Goal: Information Seeking & Learning: Check status

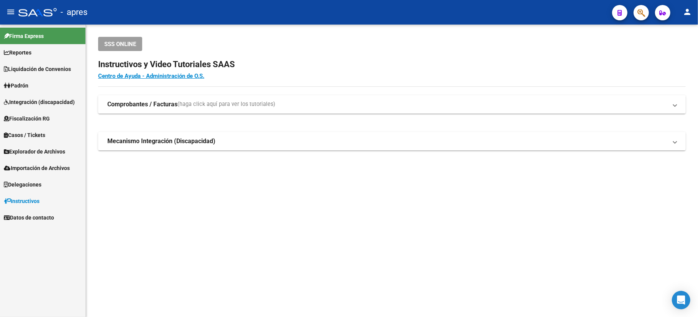
drag, startPoint x: 652, startPoint y: 8, endPoint x: 645, endPoint y: 14, distance: 8.4
click at [650, 9] on mat-toolbar "menu - apres person" at bounding box center [349, 12] width 698 height 25
click at [645, 14] on button "button" at bounding box center [641, 12] width 15 height 15
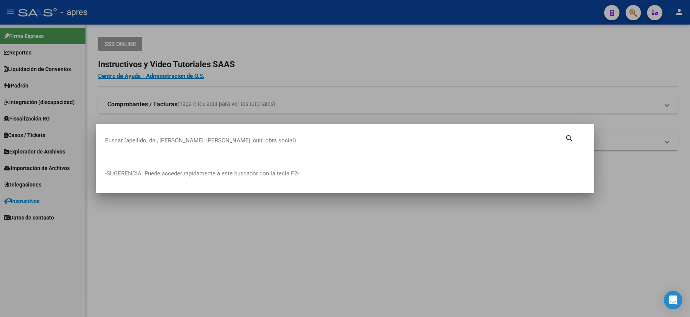
paste input "27-25051793-4"
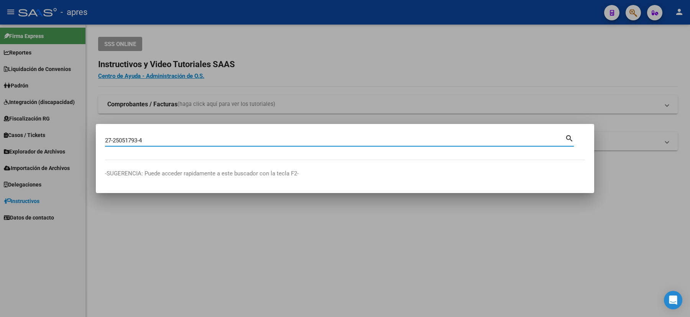
type input "27250517934"
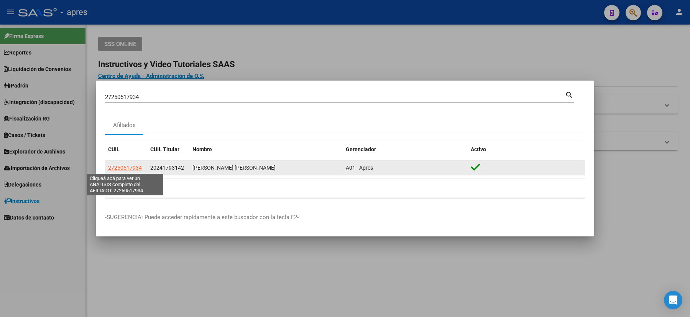
click at [120, 165] on span "27250517934" at bounding box center [125, 167] width 34 height 6
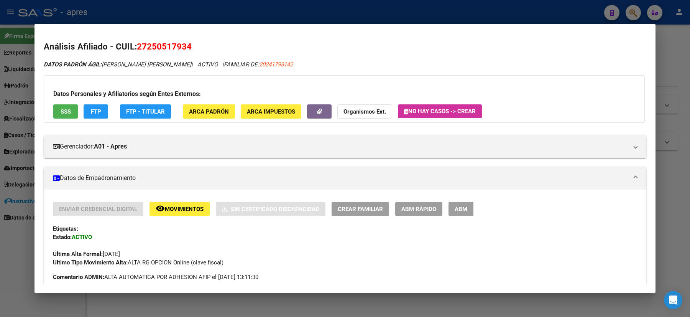
scroll to position [358, 0]
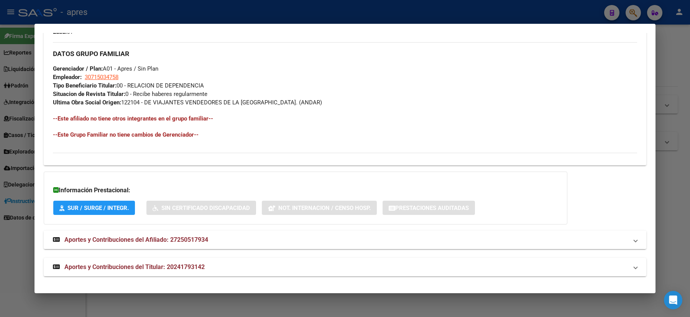
click at [154, 243] on span "Aportes y Contribuciones del Afiliado: 27250517934" at bounding box center [136, 239] width 144 height 7
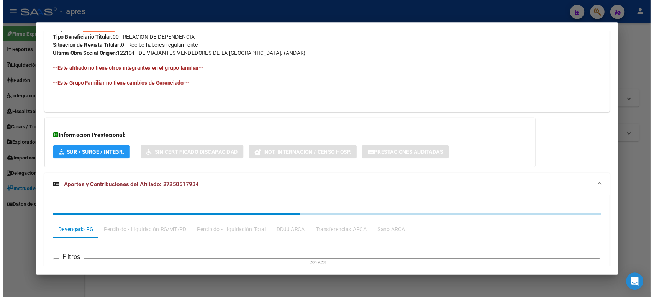
scroll to position [622, 0]
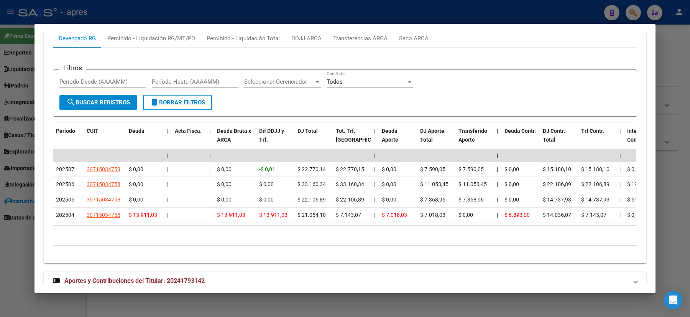
click at [2, 232] on div at bounding box center [345, 158] width 690 height 317
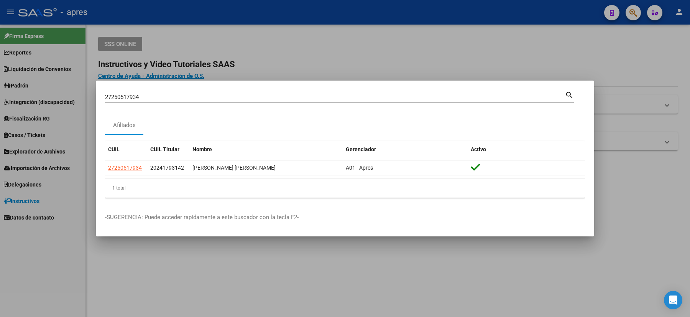
click at [0, 297] on div at bounding box center [345, 158] width 690 height 317
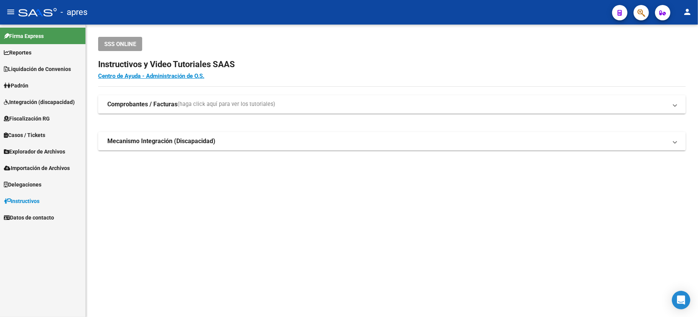
click at [26, 149] on span "Explorador de Archivos" at bounding box center [34, 151] width 61 height 8
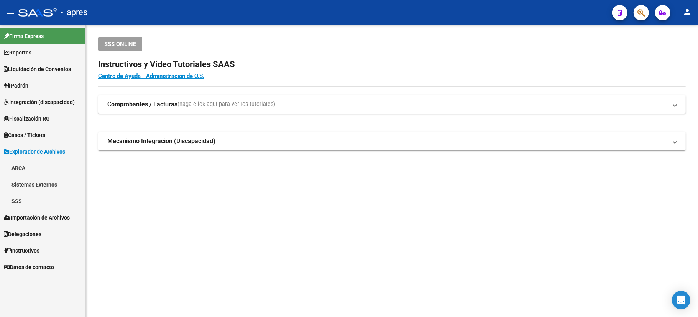
click at [30, 162] on link "ARCA" at bounding box center [42, 167] width 85 height 16
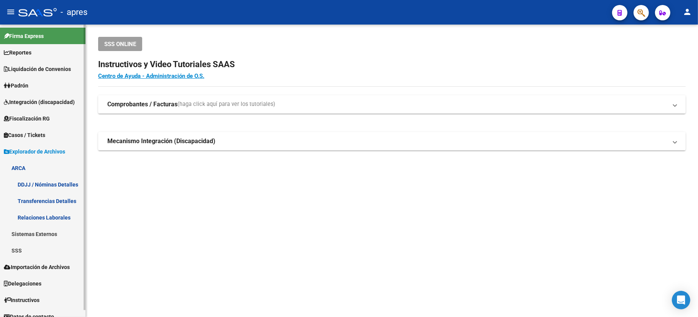
click at [39, 195] on link "Transferencias Detalles" at bounding box center [42, 200] width 85 height 16
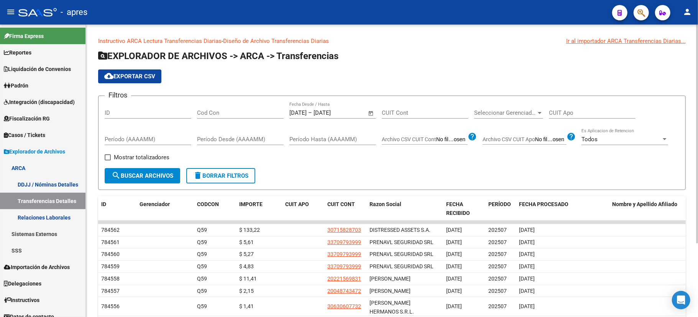
drag, startPoint x: 233, startPoint y: 145, endPoint x: 223, endPoint y: 143, distance: 10.5
click at [233, 146] on div "Período Desde (AAAAMM)" at bounding box center [240, 140] width 87 height 24
drag, startPoint x: 242, startPoint y: 107, endPoint x: 356, endPoint y: 115, distance: 113.7
click at [243, 107] on div "Cod Con" at bounding box center [240, 110] width 87 height 16
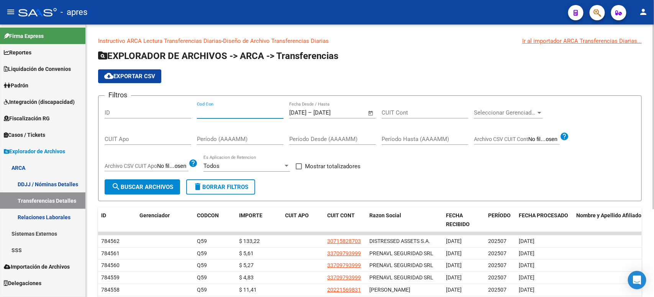
drag, startPoint x: 679, startPoint y: 0, endPoint x: 453, endPoint y: 72, distance: 236.9
click at [453, 72] on div "cloud_download Exportar CSV" at bounding box center [370, 76] width 544 height 14
click at [136, 140] on input "CUIT Apo" at bounding box center [148, 139] width 87 height 7
paste input "27-25051793-4"
type input "27-25051793-4"
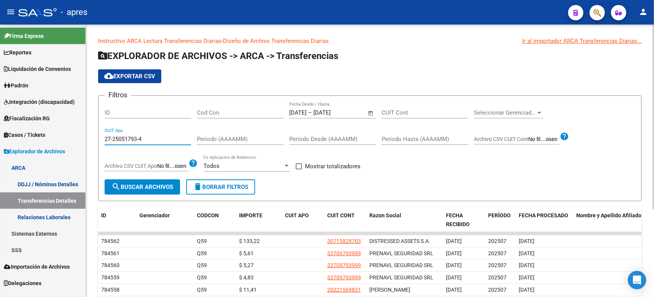
click at [373, 107] on span "Open calendar" at bounding box center [371, 113] width 18 height 18
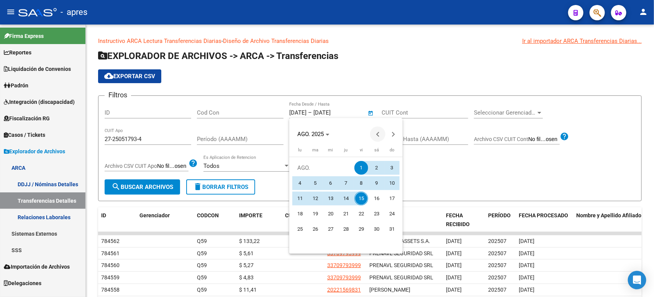
click at [378, 135] on button "Previous month" at bounding box center [377, 133] width 15 height 15
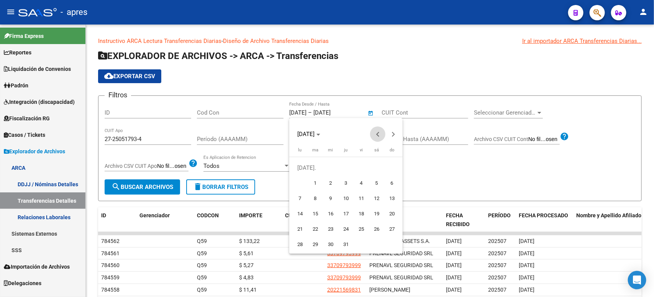
click at [378, 135] on button "Previous month" at bounding box center [377, 133] width 15 height 15
drag, startPoint x: 342, startPoint y: 165, endPoint x: 412, endPoint y: 140, distance: 74.4
click at [343, 165] on span "1" at bounding box center [346, 168] width 14 height 14
type input "[DATE]"
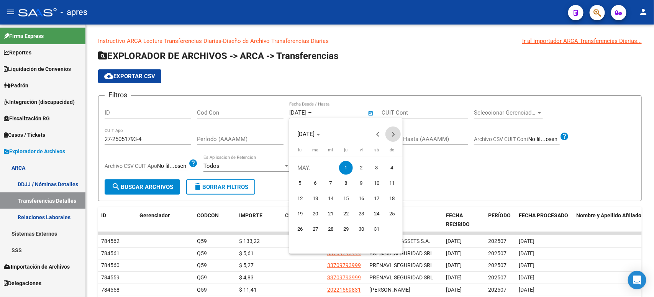
click at [392, 131] on span "Next month" at bounding box center [393, 133] width 15 height 15
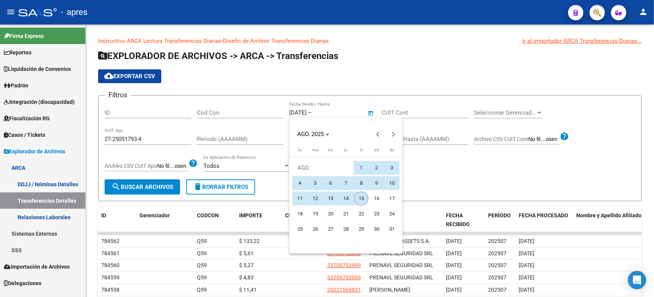
drag, startPoint x: 358, startPoint y: 197, endPoint x: 255, endPoint y: 194, distance: 102.4
click at [357, 197] on span "15" at bounding box center [362, 199] width 14 height 14
type input "[DATE]"
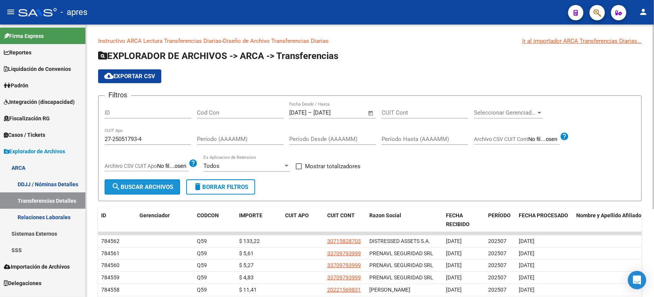
click at [146, 180] on button "search Buscar Archivos" at bounding box center [143, 186] width 76 height 15
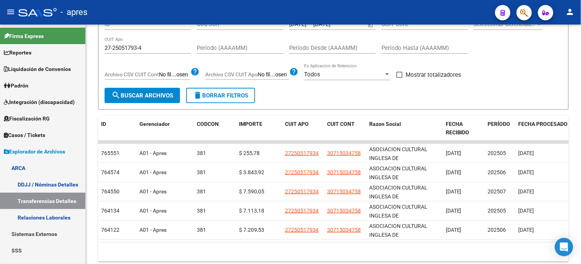
scroll to position [89, 0]
drag, startPoint x: 647, startPoint y: 1, endPoint x: 380, endPoint y: 100, distance: 284.5
click at [380, 100] on form "Filtros ID Cod Con [DATE] [DATE] – [DATE] End date Fecha Desde / Hasta CUIT Con…" at bounding box center [333, 58] width 471 height 103
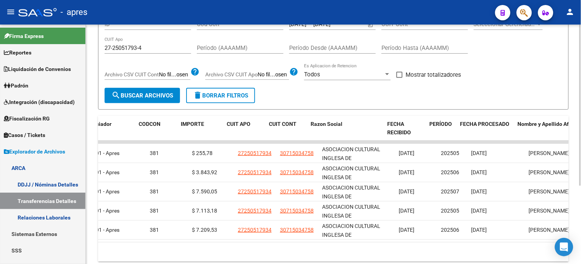
scroll to position [0, 63]
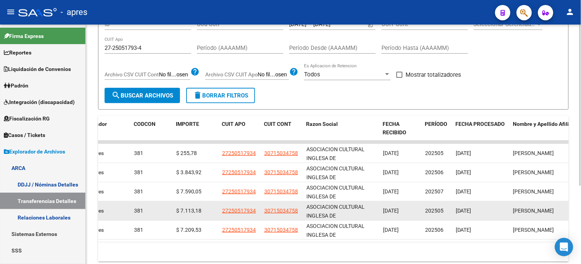
drag, startPoint x: 425, startPoint y: 209, endPoint x: 445, endPoint y: 212, distance: 20.6
click at [445, 212] on div "202505" at bounding box center [437, 210] width 25 height 9
drag, startPoint x: 381, startPoint y: 213, endPoint x: 412, endPoint y: 210, distance: 30.8
click at [412, 210] on datatable-body-cell "[DATE]" at bounding box center [401, 210] width 42 height 19
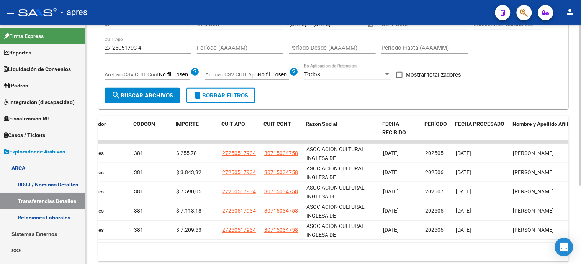
scroll to position [0, 81]
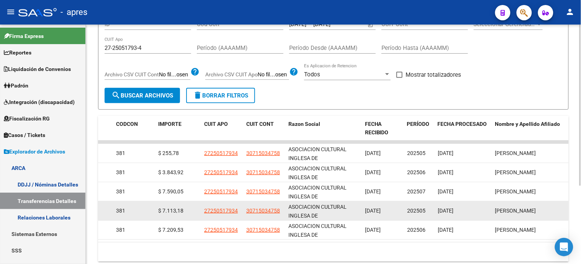
drag, startPoint x: 470, startPoint y: 210, endPoint x: 442, endPoint y: 211, distance: 28.8
click at [442, 211] on div "[DATE]" at bounding box center [463, 210] width 51 height 9
click at [443, 211] on span "[DATE]" at bounding box center [446, 210] width 16 height 6
click at [381, 210] on span "[DATE]" at bounding box center [373, 210] width 16 height 6
drag, startPoint x: 438, startPoint y: 209, endPoint x: 466, endPoint y: 211, distance: 28.4
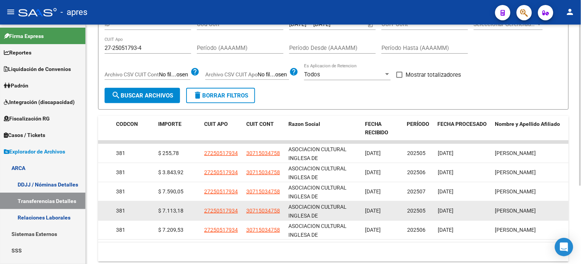
click at [466, 211] on div "[DATE]" at bounding box center [463, 210] width 51 height 9
click at [452, 213] on span "[DATE]" at bounding box center [446, 210] width 16 height 6
click at [170, 211] on span "$ 7.113,18" at bounding box center [170, 210] width 25 height 6
drag, startPoint x: 434, startPoint y: 211, endPoint x: 471, endPoint y: 206, distance: 37.1
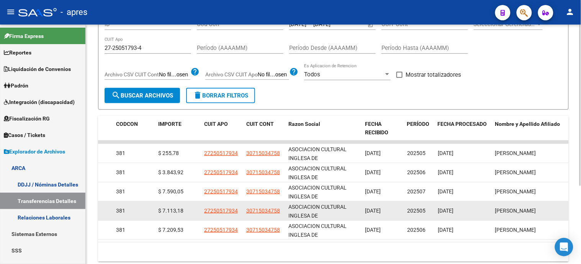
click at [471, 206] on div "764134 A01 - Apres 381 $ 7.113,18 27250517934 30715034758 ASOCIACION CULTURAL I…" at bounding box center [293, 210] width 552 height 19
drag, startPoint x: 448, startPoint y: 207, endPoint x: 455, endPoint y: 209, distance: 6.6
click at [449, 207] on span "[DATE]" at bounding box center [446, 210] width 16 height 6
click at [454, 209] on span "[DATE]" at bounding box center [446, 210] width 16 height 6
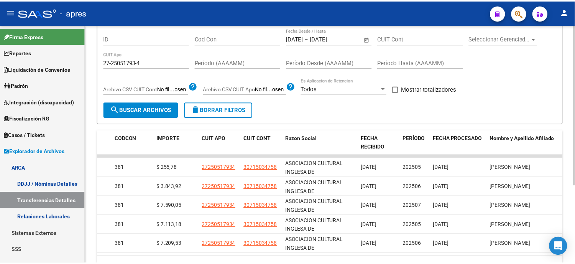
scroll to position [117, 0]
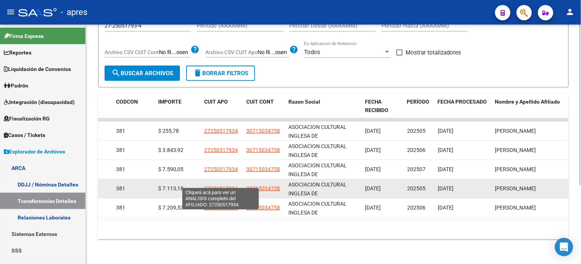
click at [211, 185] on span "27250517934" at bounding box center [221, 188] width 34 height 6
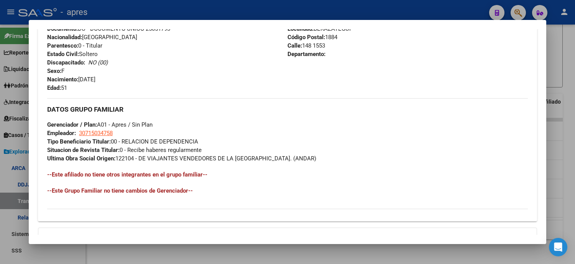
scroll to position [383, 0]
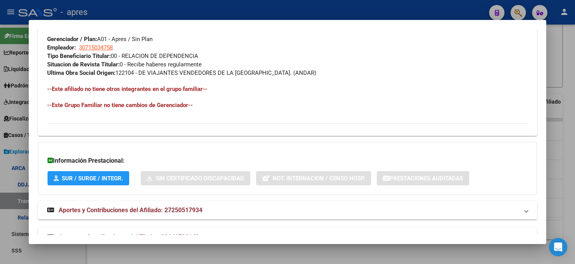
click at [163, 205] on strong "Aportes y Contribuciones del Afiliado: 27250517934" at bounding box center [124, 209] width 155 height 9
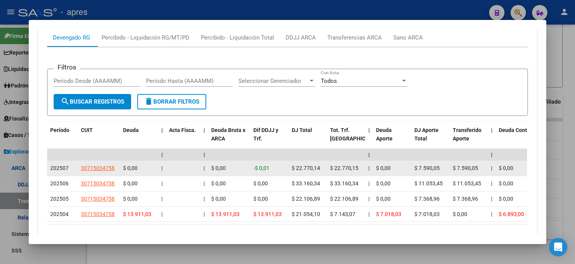
scroll to position [661, 0]
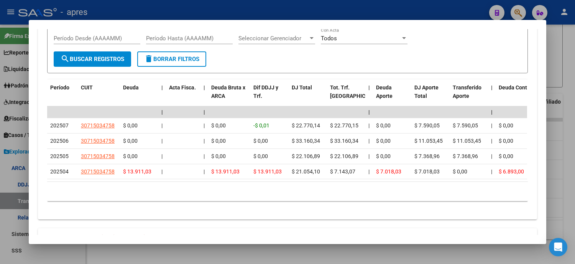
click at [29, 97] on mat-dialog-content "Análisis Afiliado - CUIL: 27250517934 DATOS PADRÓN ÁGIL: [PERSON_NAME] [PERSON_…" at bounding box center [287, 132] width 517 height 206
